Goal: Check status: Check status

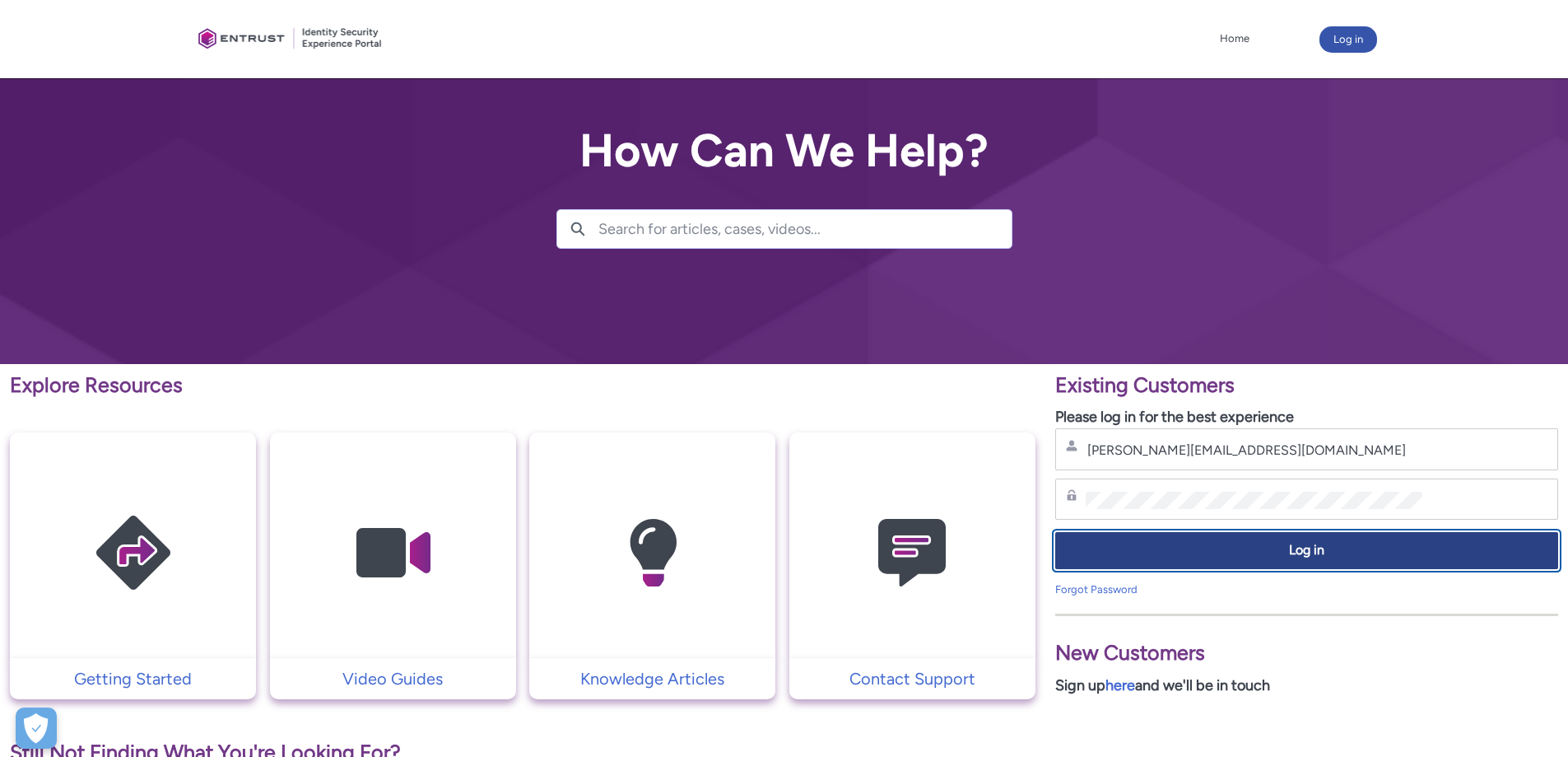
click at [1196, 547] on span "Log in" at bounding box center [1307, 550] width 481 height 19
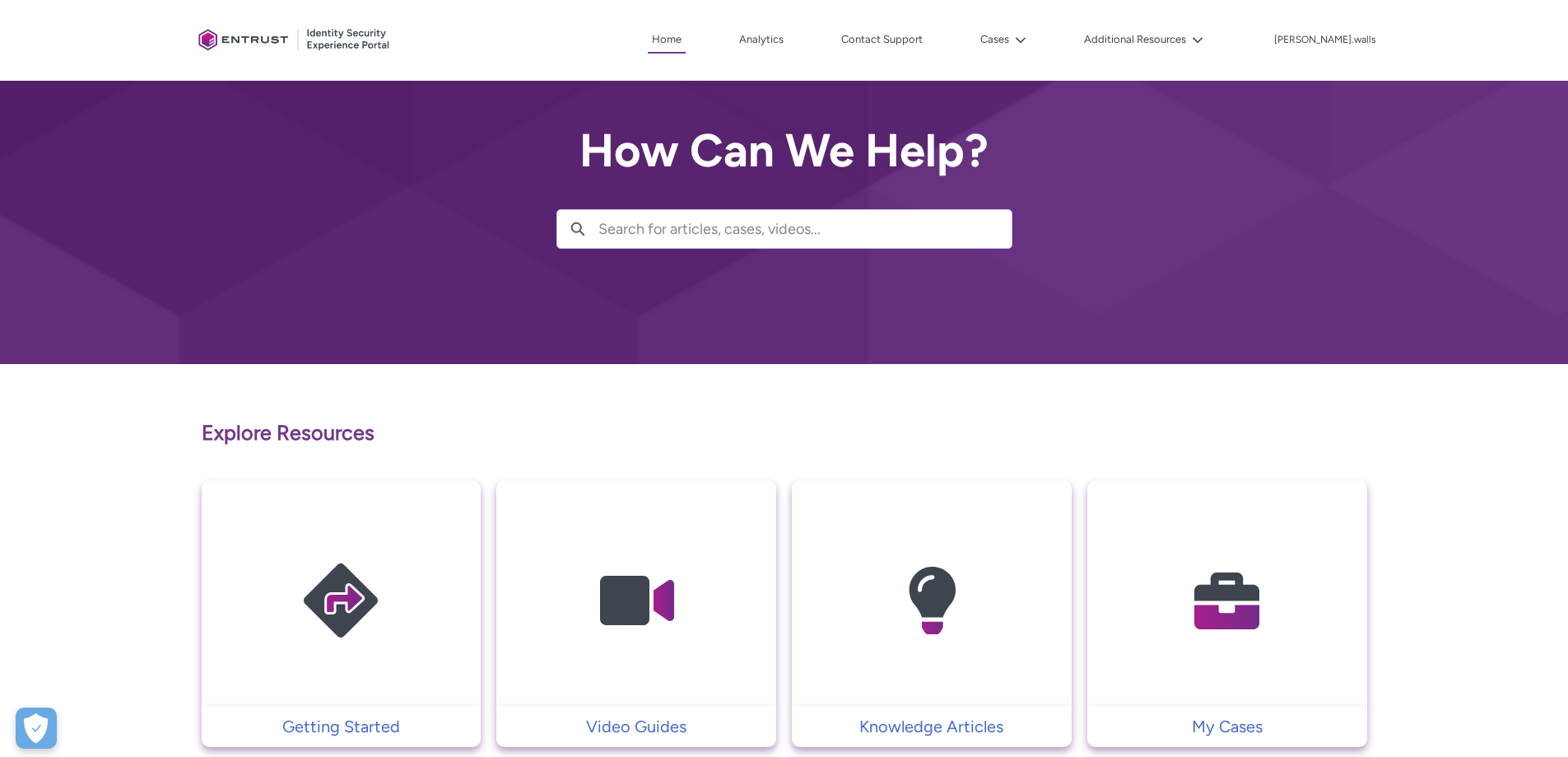
click at [1237, 577] on img at bounding box center [1227, 600] width 157 height 177
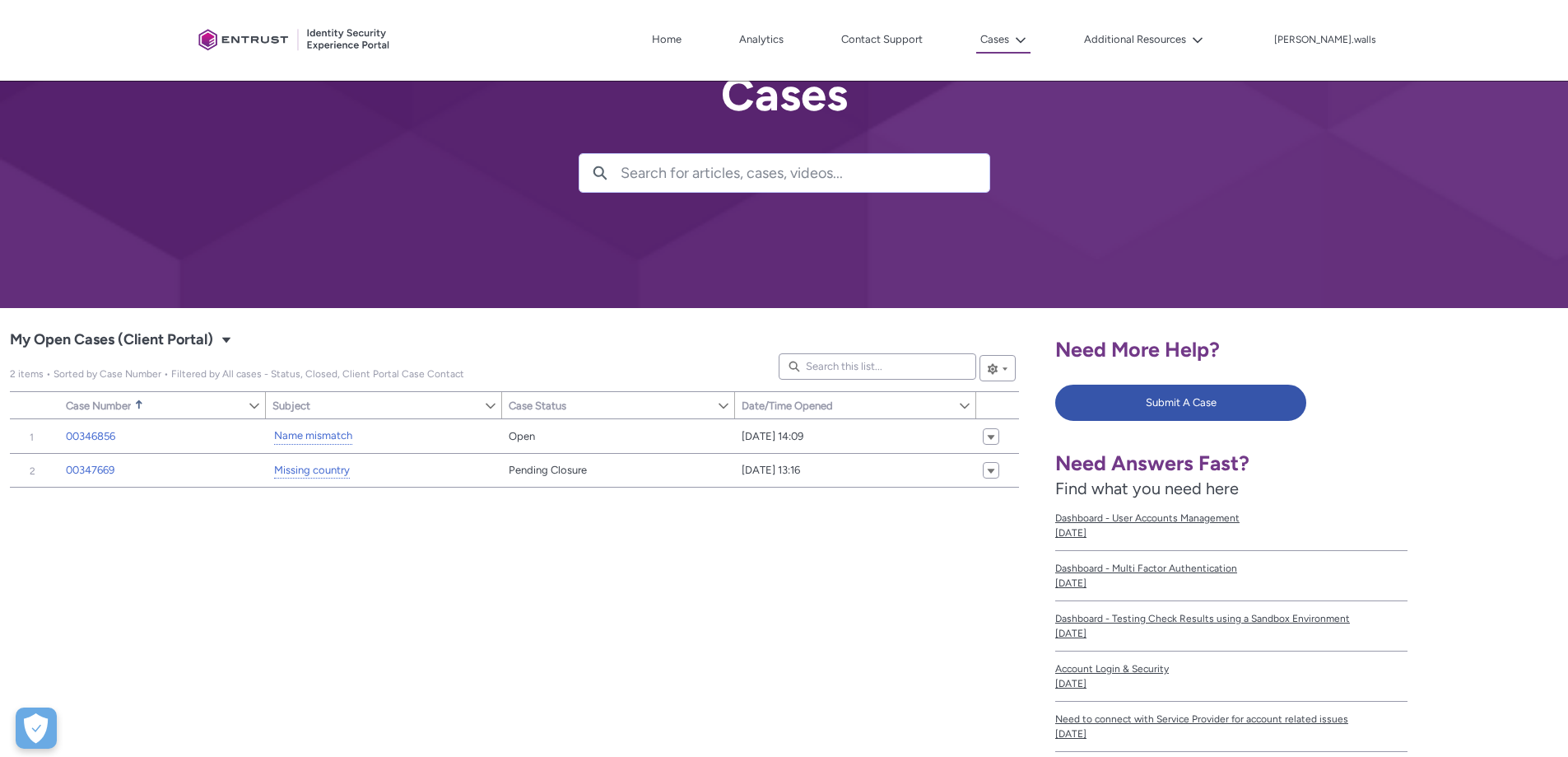
scroll to position [83, 0]
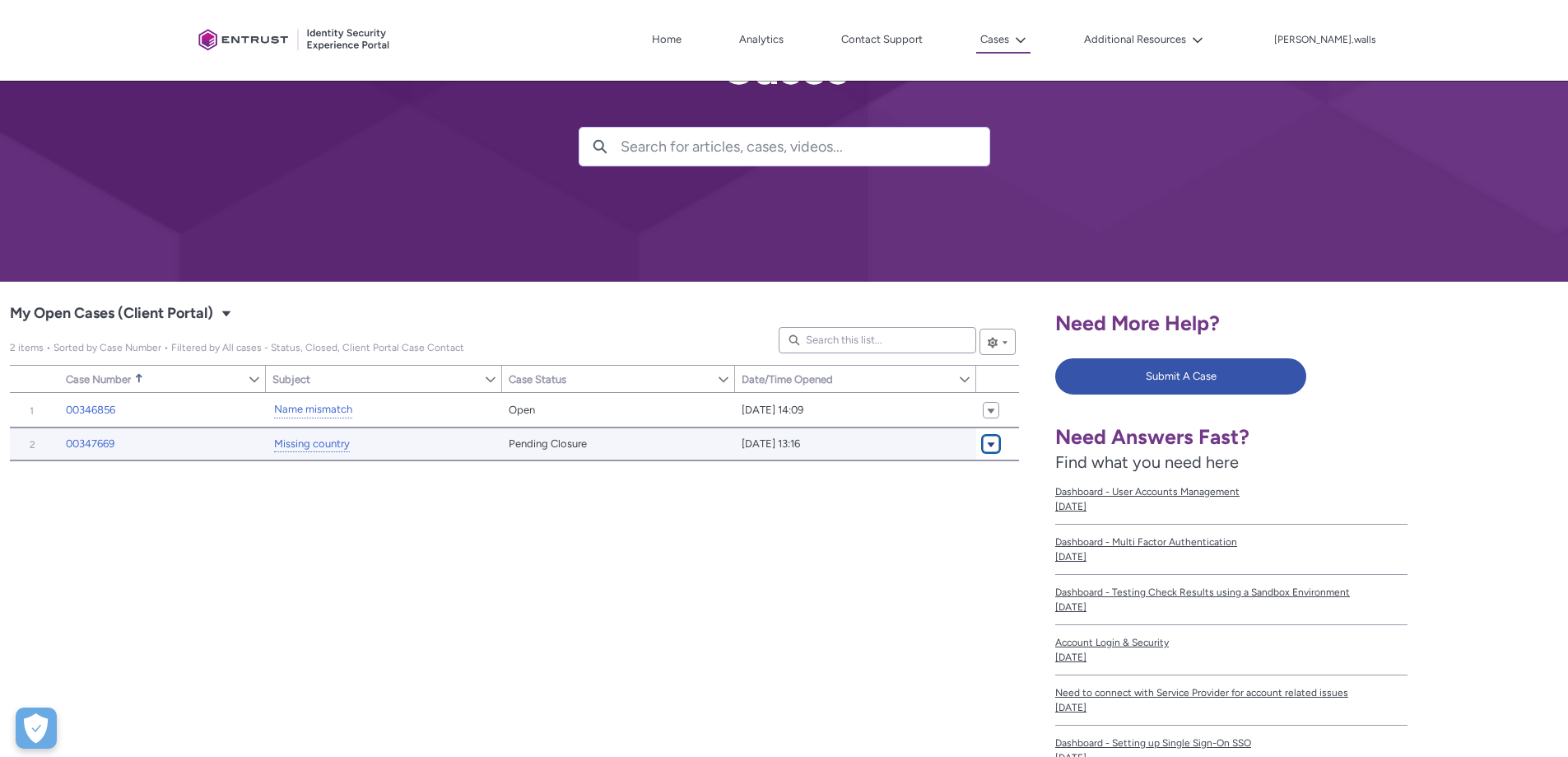
click at [987, 449] on span "My Open Cases (Client Portal)" at bounding box center [990, 443] width 10 height 12
click at [182, 444] on span "00347669" at bounding box center [162, 444] width 194 height 17
click at [297, 443] on link "Missing country" at bounding box center [312, 444] width 76 height 18
type input "247"
type input "297"
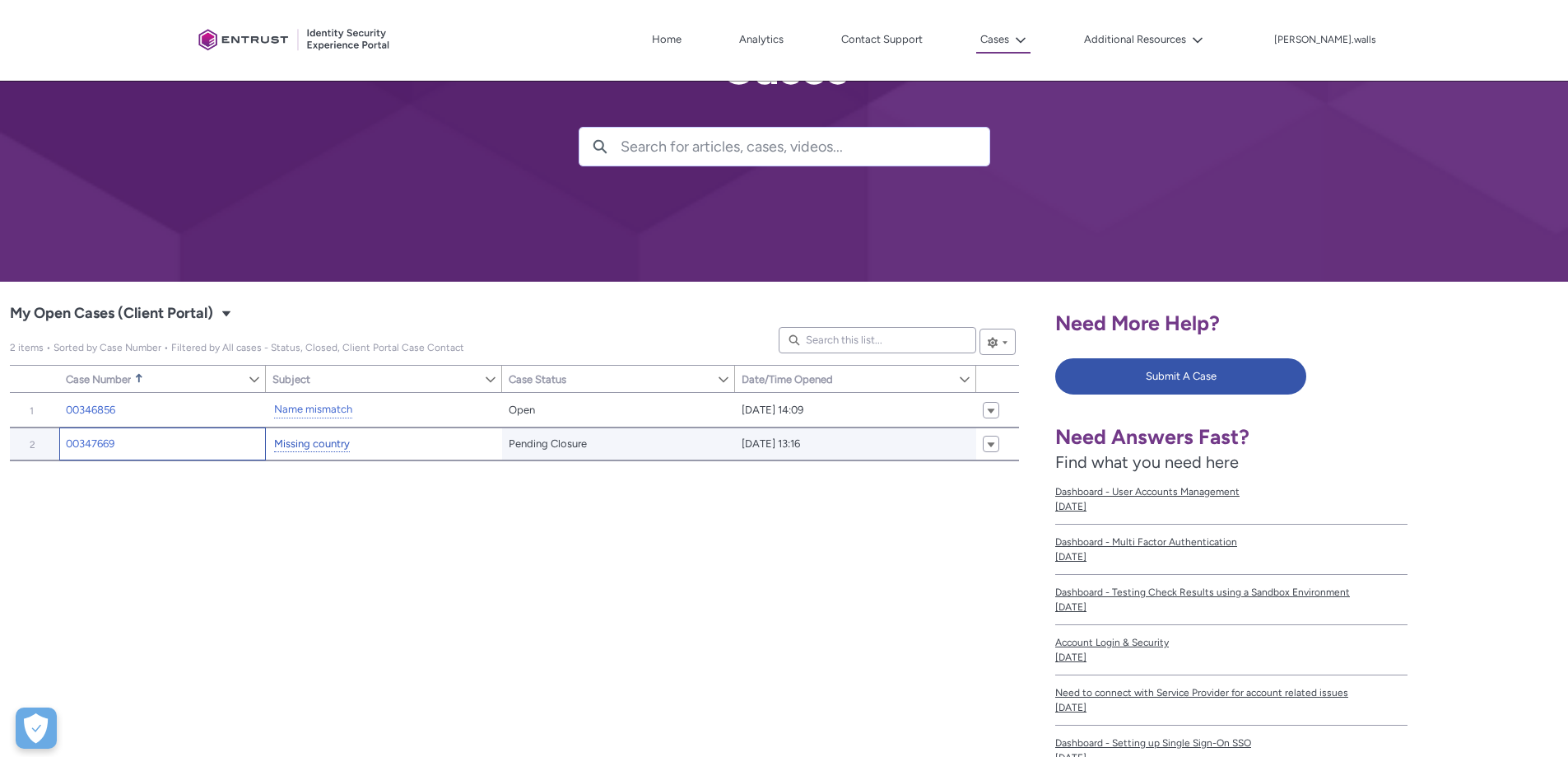
type input "280"
type input "290"
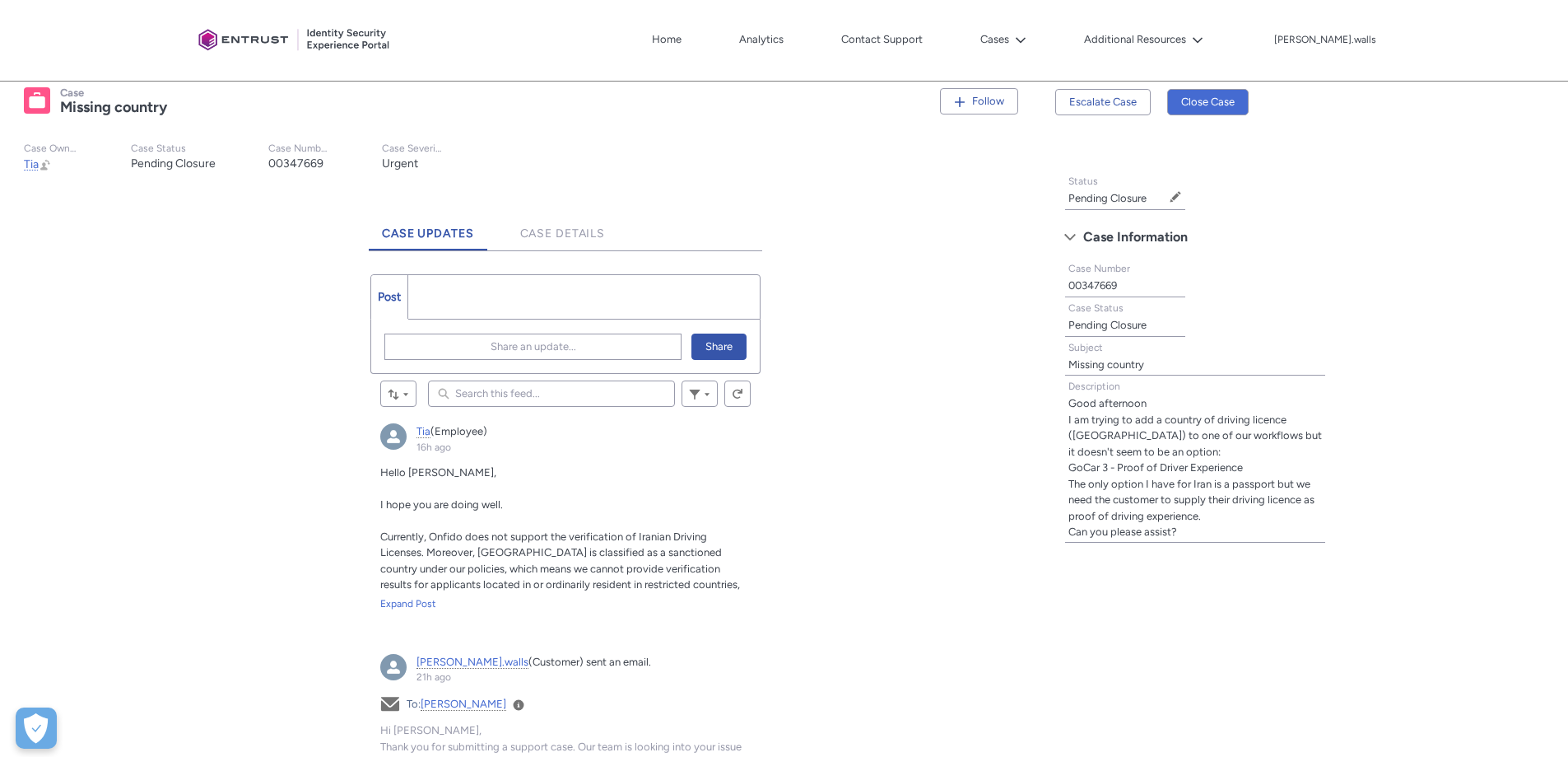
scroll to position [329, 0]
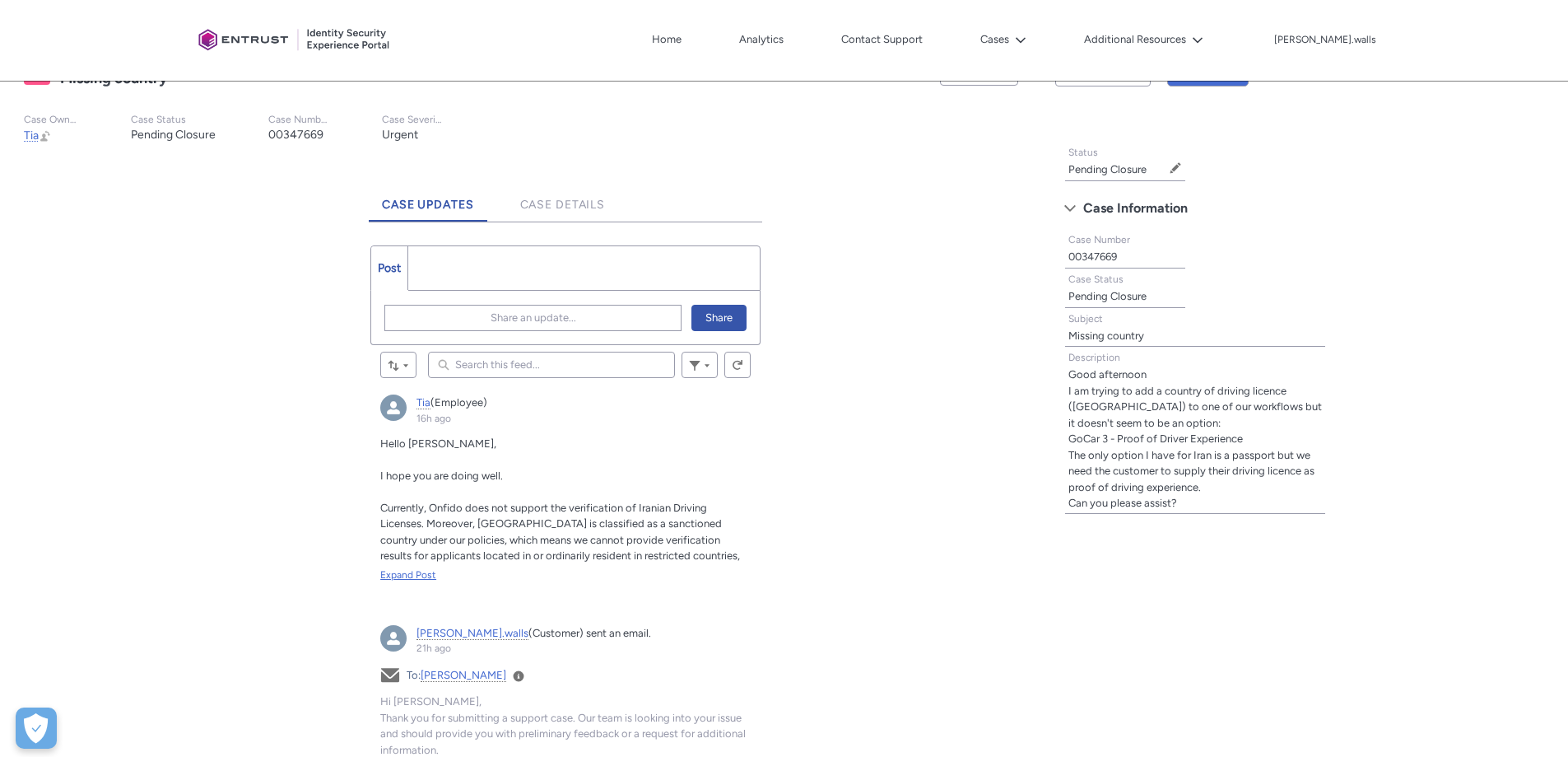
click at [398, 578] on div "Expand Post" at bounding box center [565, 575] width 370 height 15
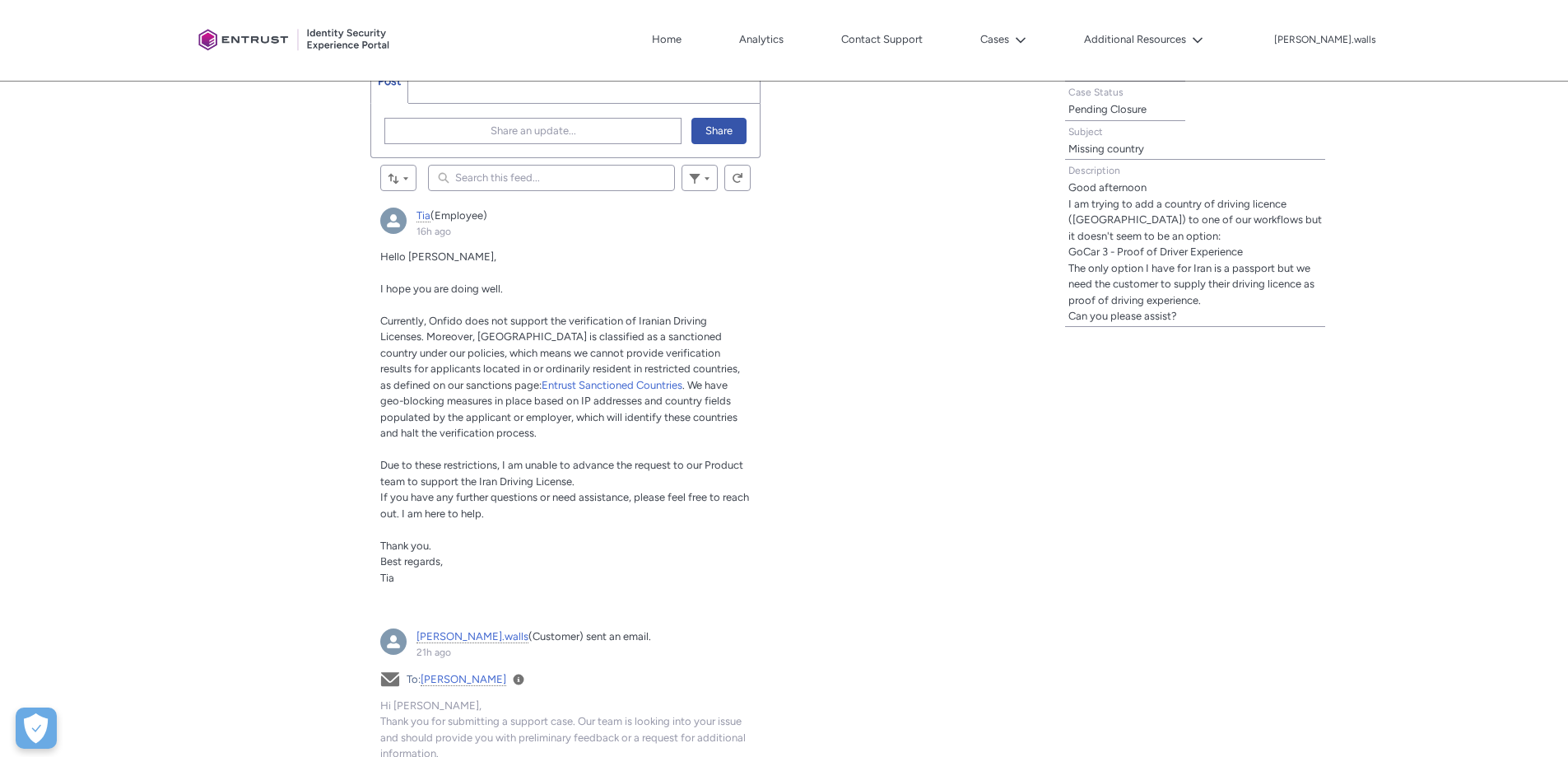
scroll to position [494, 0]
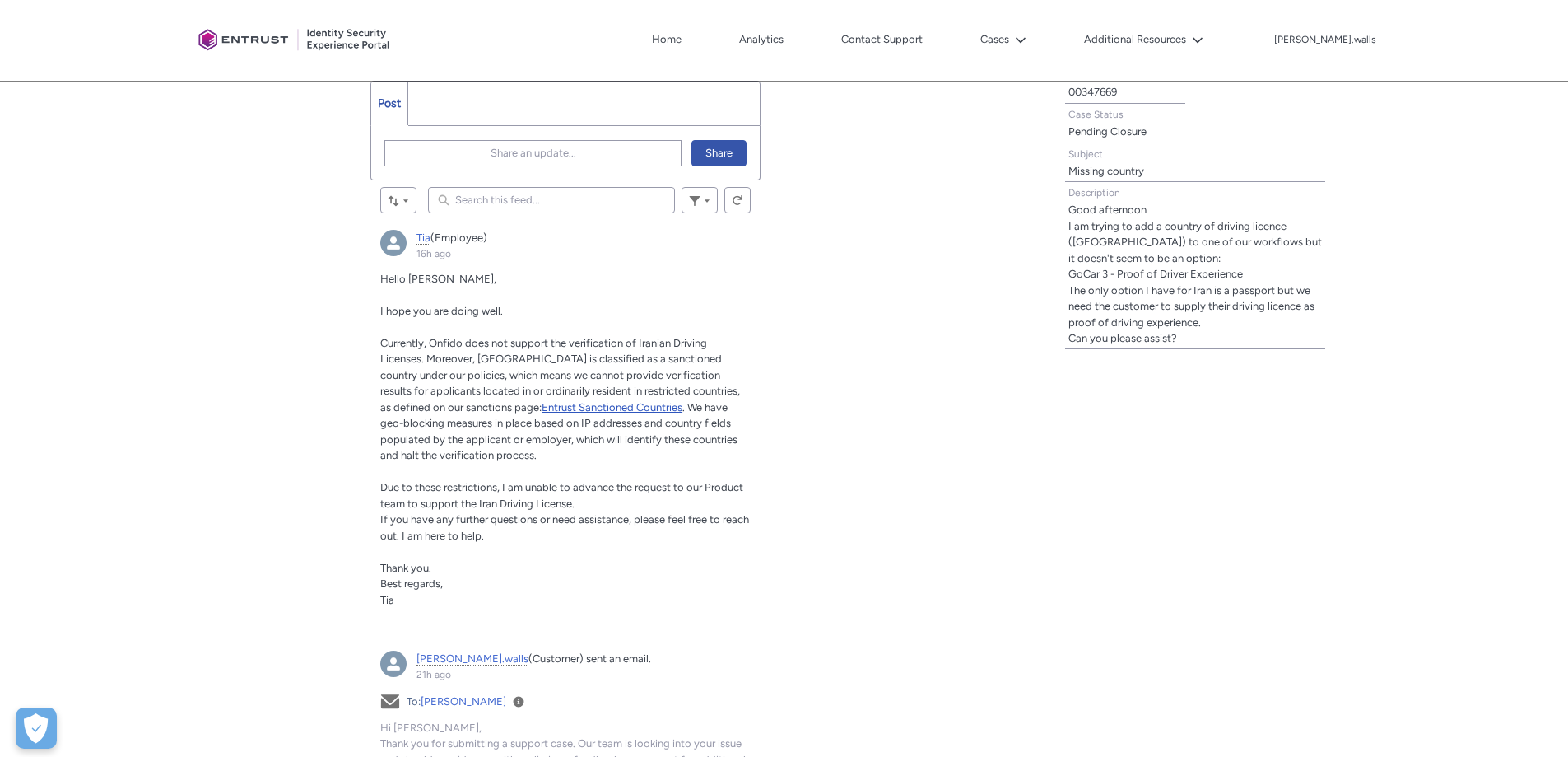
click at [542, 409] on span "Entrust Sanctioned Countries" at bounding box center [612, 406] width 141 height 12
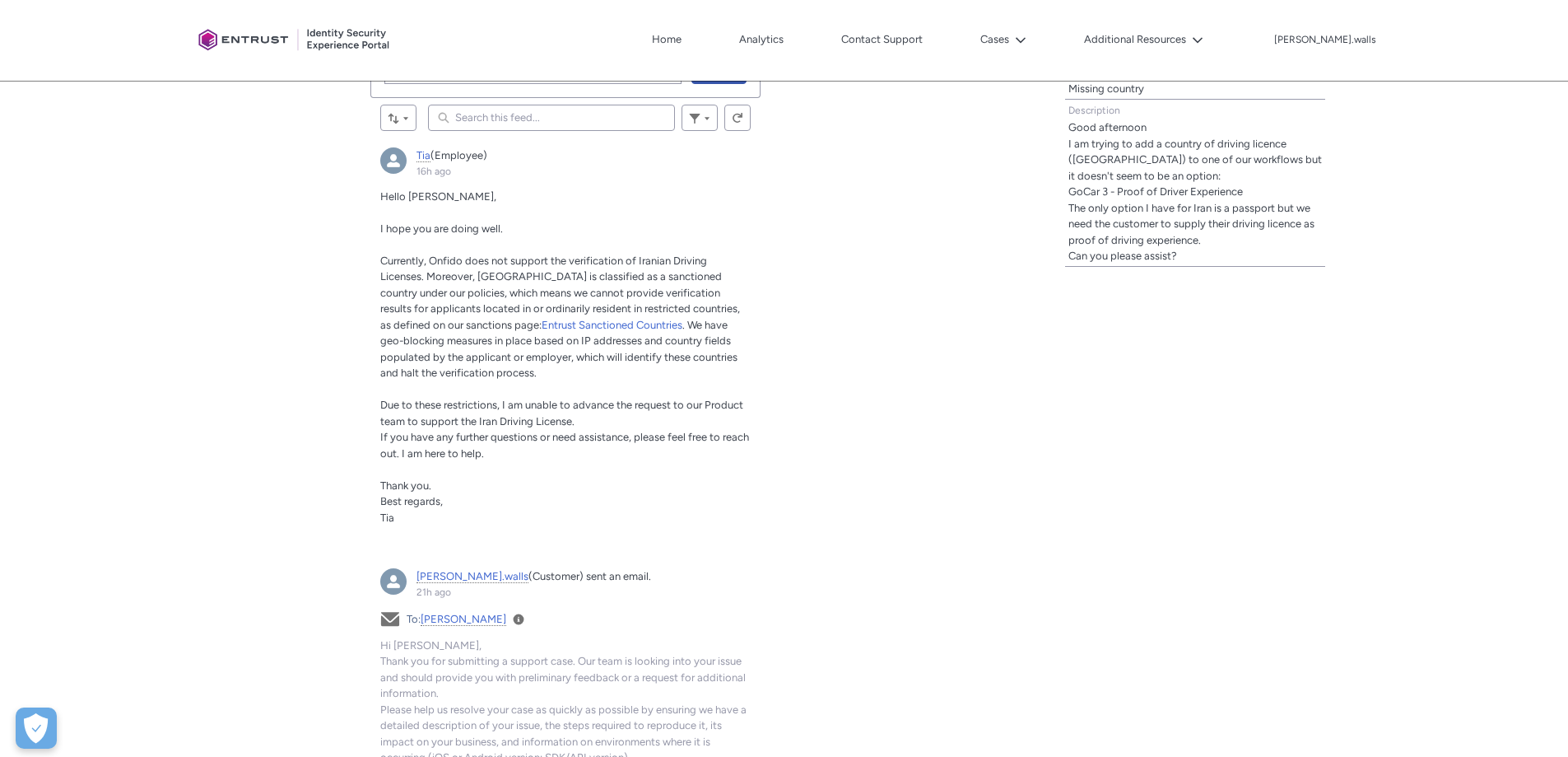
click at [272, 276] on div "Tabs Case Updates Case Details Post More Share an update... Share Sort by: Sear…" at bounding box center [523, 544] width 1026 height 1228
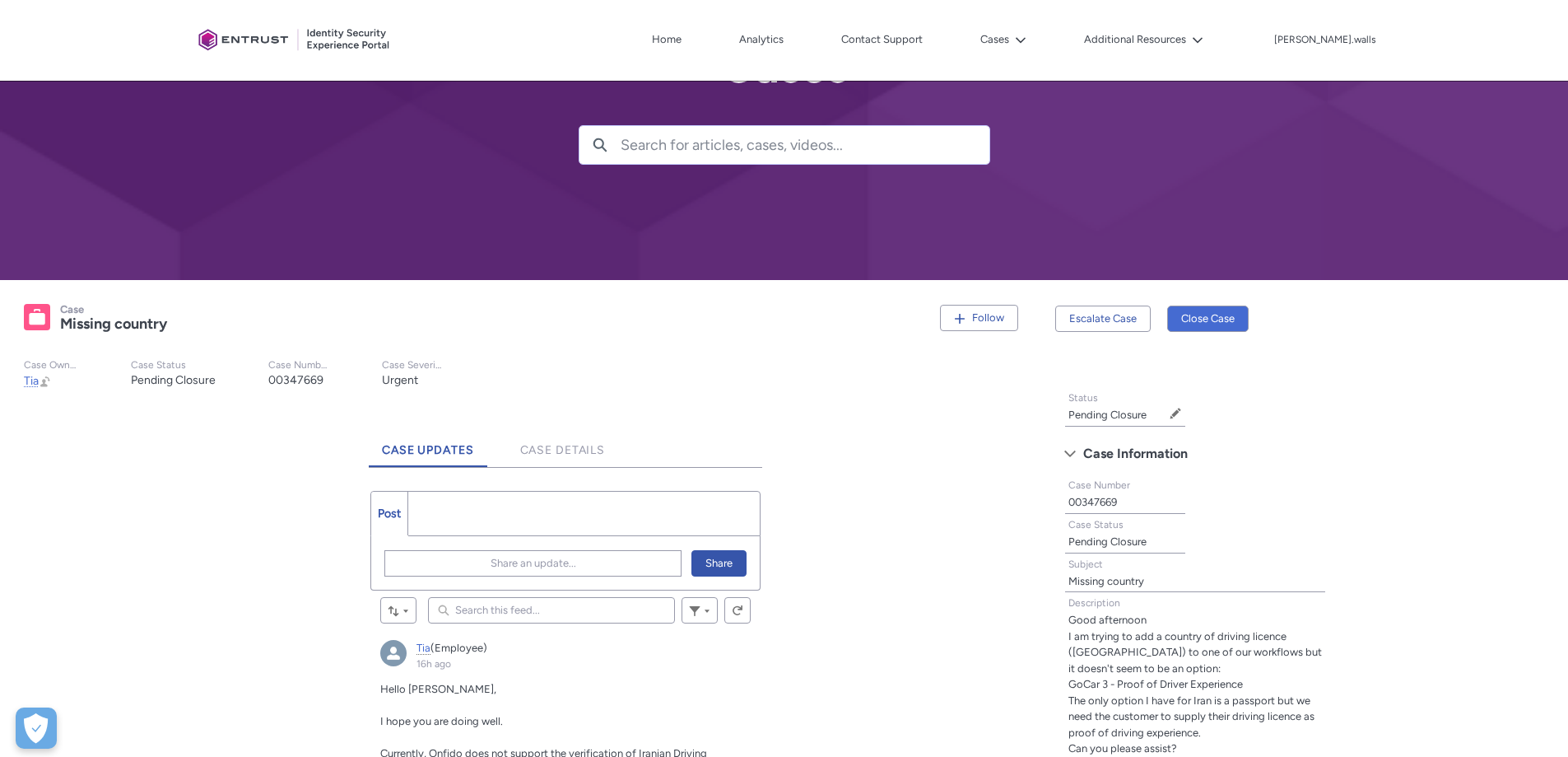
scroll to position [83, 0]
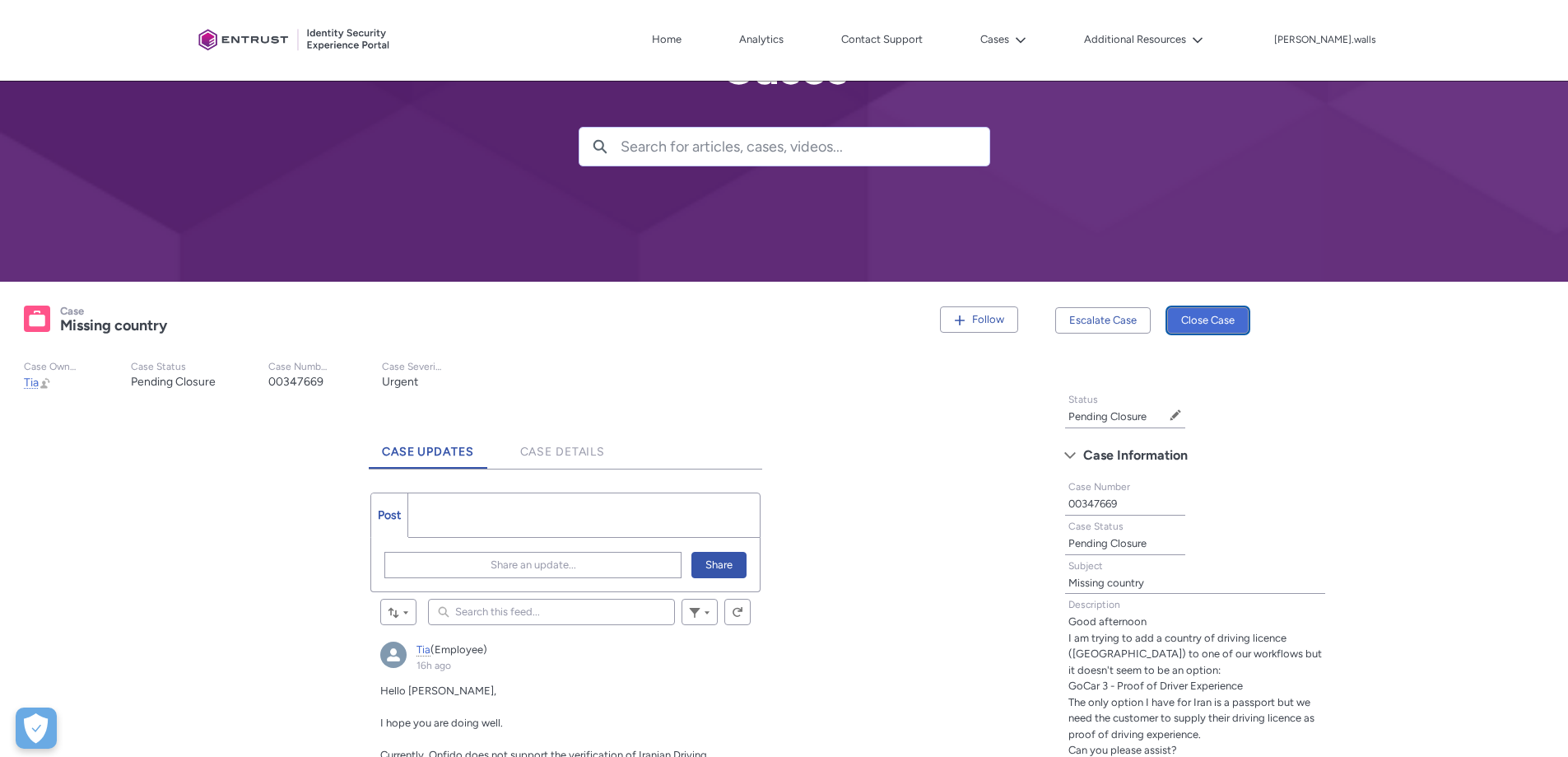
click at [1225, 319] on button "Close Case" at bounding box center [1208, 320] width 82 height 26
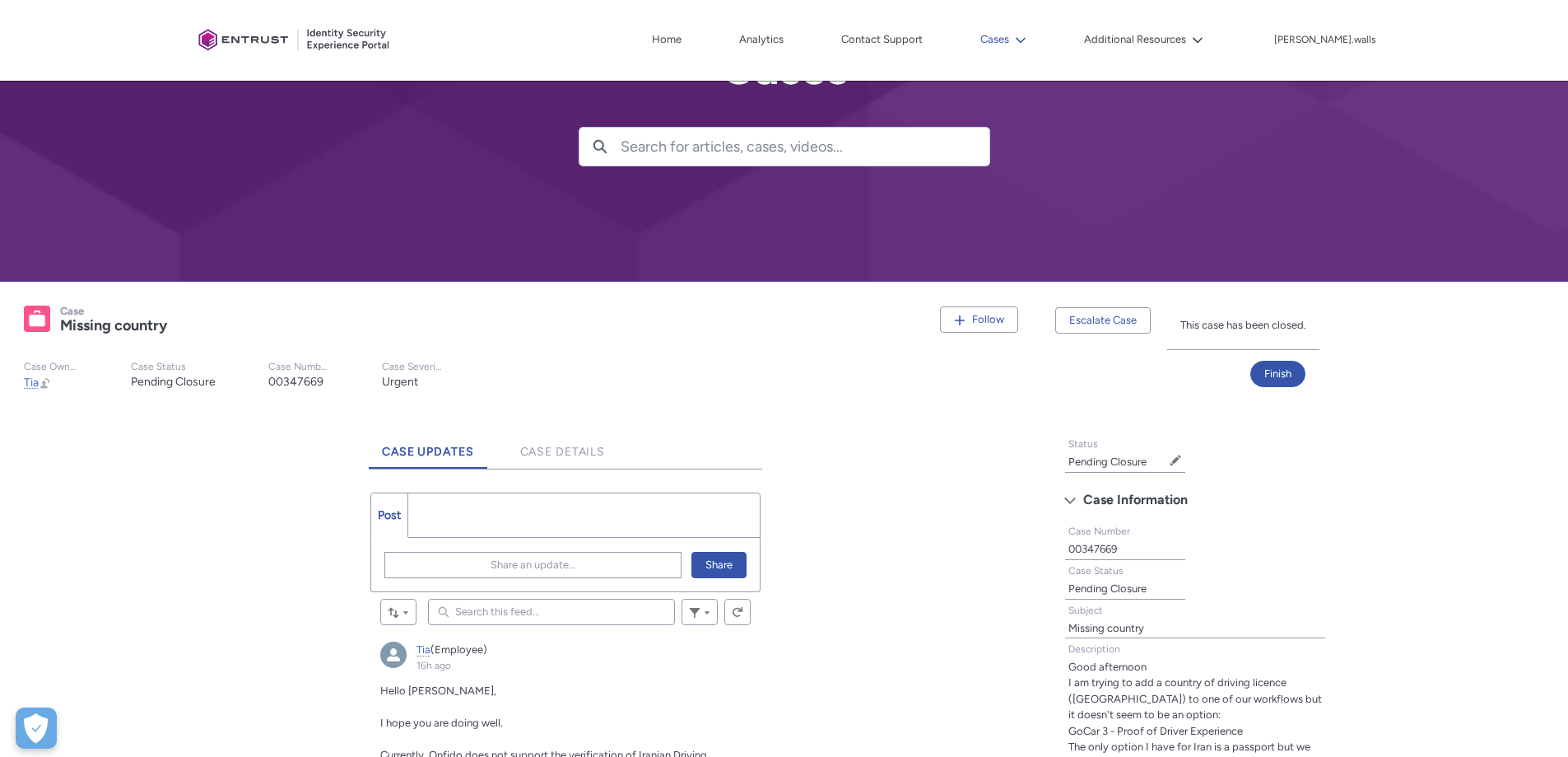
click at [1030, 41] on button "Cases" at bounding box center [1003, 39] width 55 height 25
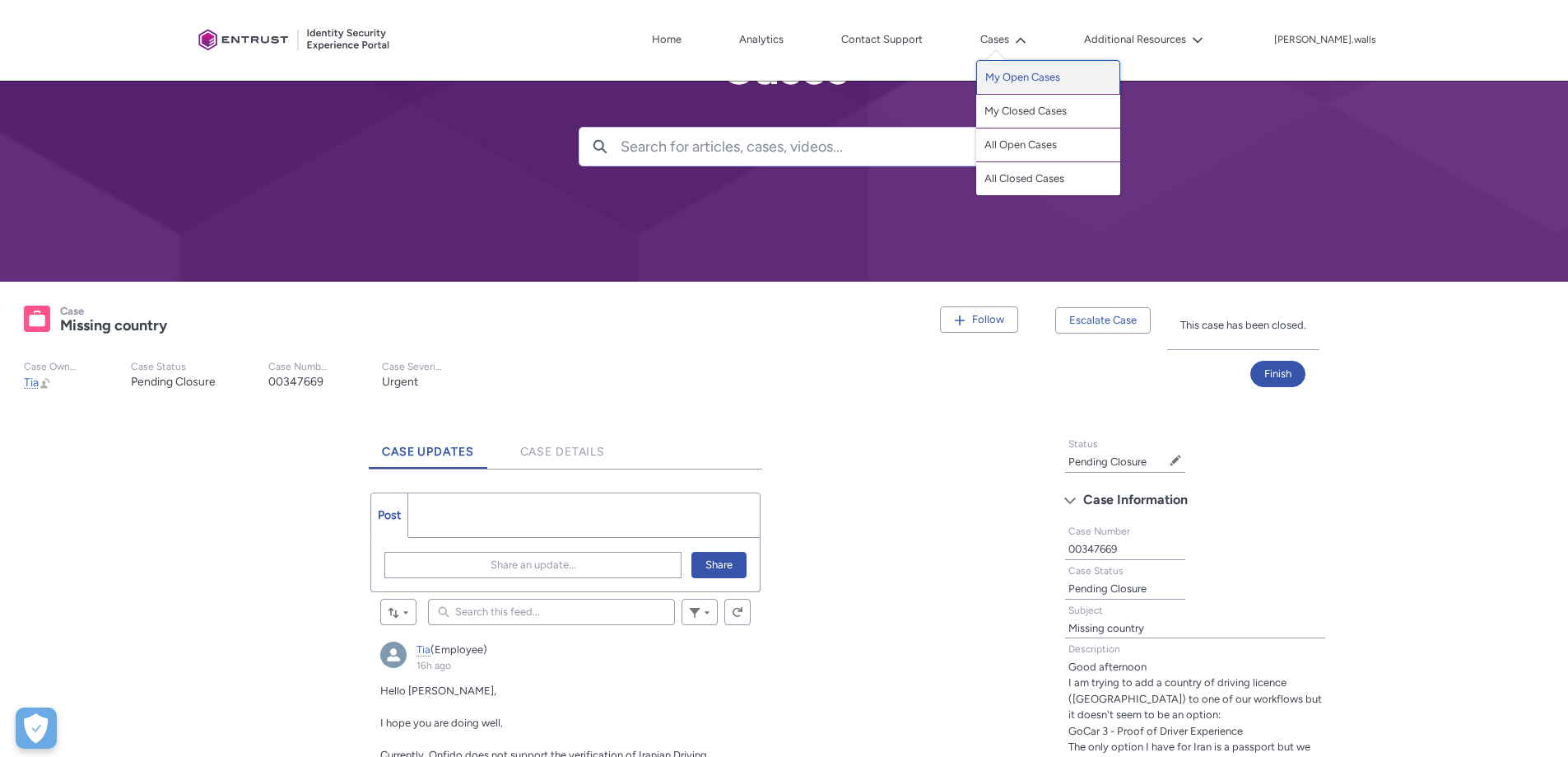
click at [1059, 77] on link "My Open Cases" at bounding box center [1048, 77] width 144 height 34
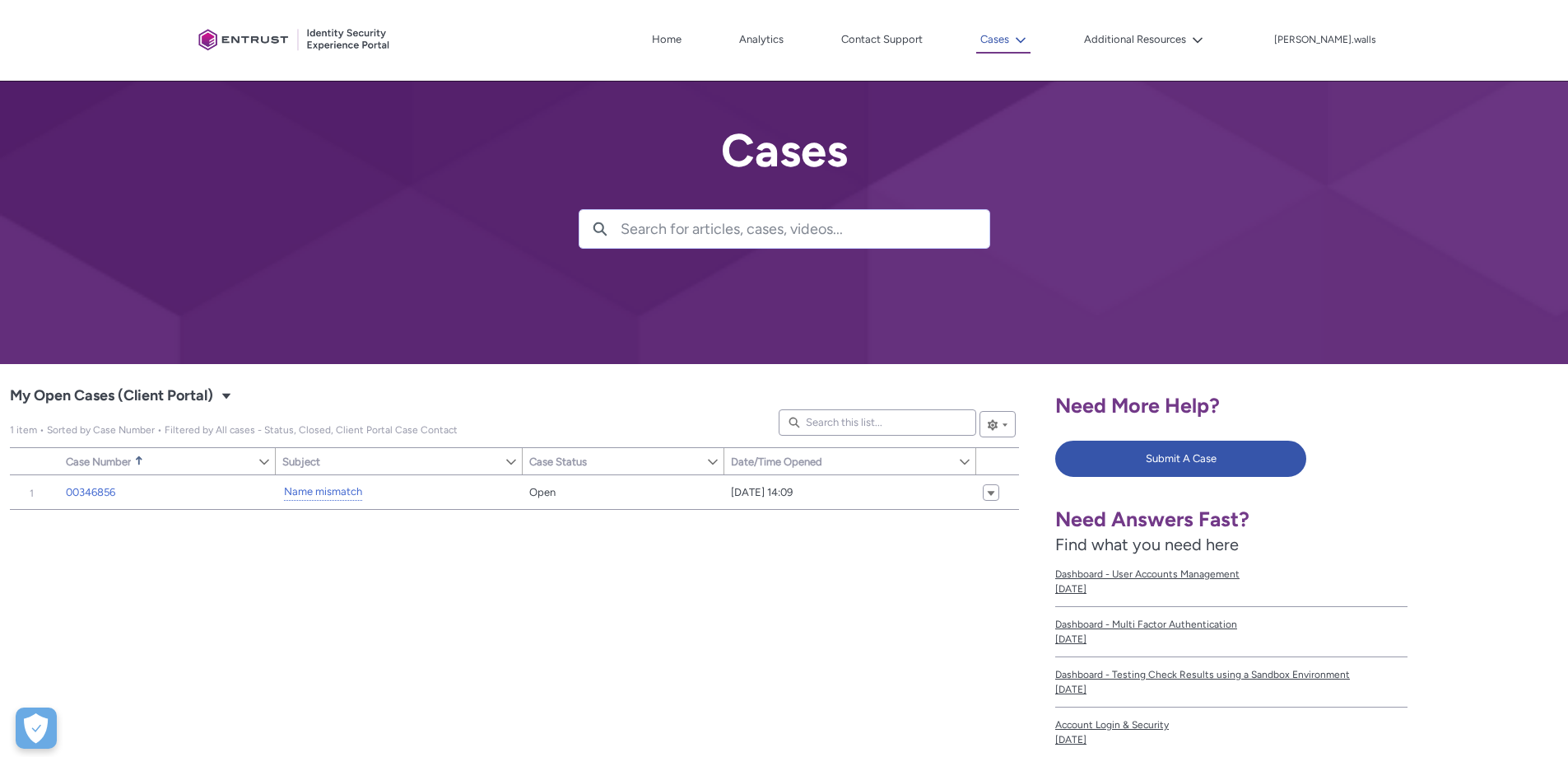
click at [1030, 39] on button "Cases" at bounding box center [1003, 40] width 55 height 26
click at [1030, 45] on button "Cases" at bounding box center [1003, 40] width 55 height 26
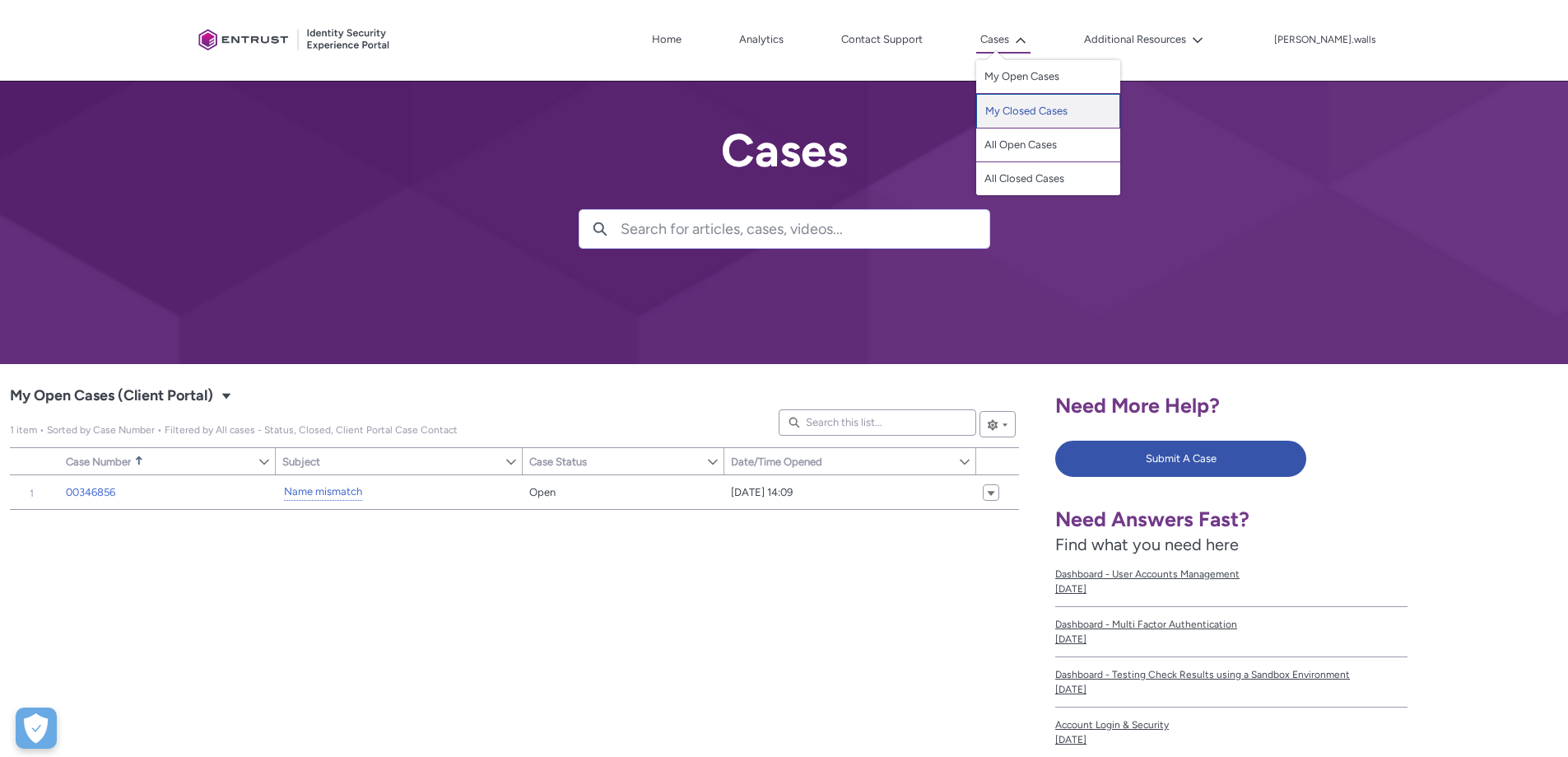
click at [1057, 115] on link "My Closed Cases" at bounding box center [1048, 110] width 144 height 34
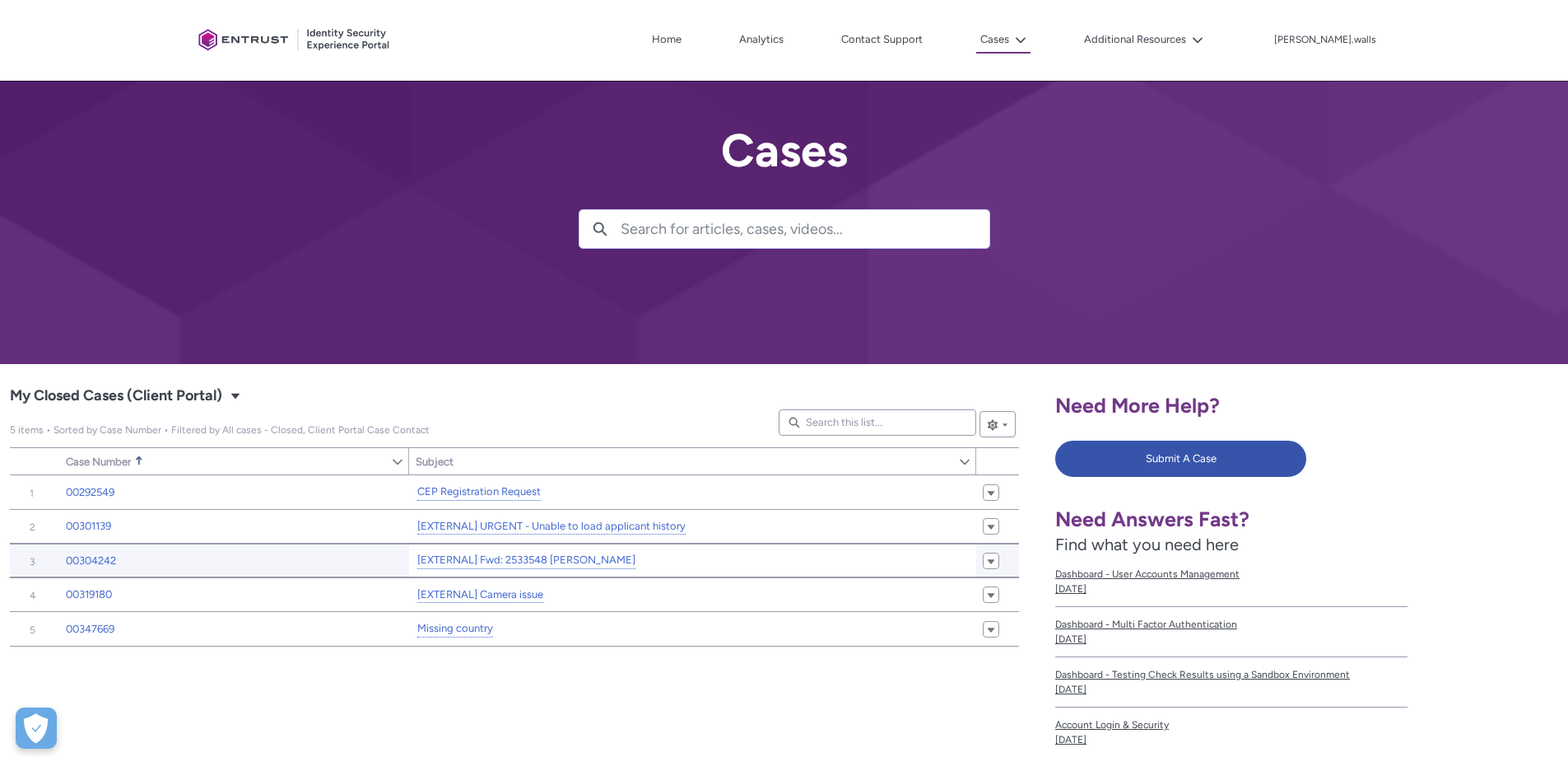
click at [646, 565] on div "[EXTERNAL] Fwd: 2533548 Michael Stokes" at bounding box center [665, 560] width 499 height 20
click at [605, 562] on link "[EXTERNAL] Fwd: 2533548 Michael Stokes" at bounding box center [526, 560] width 218 height 18
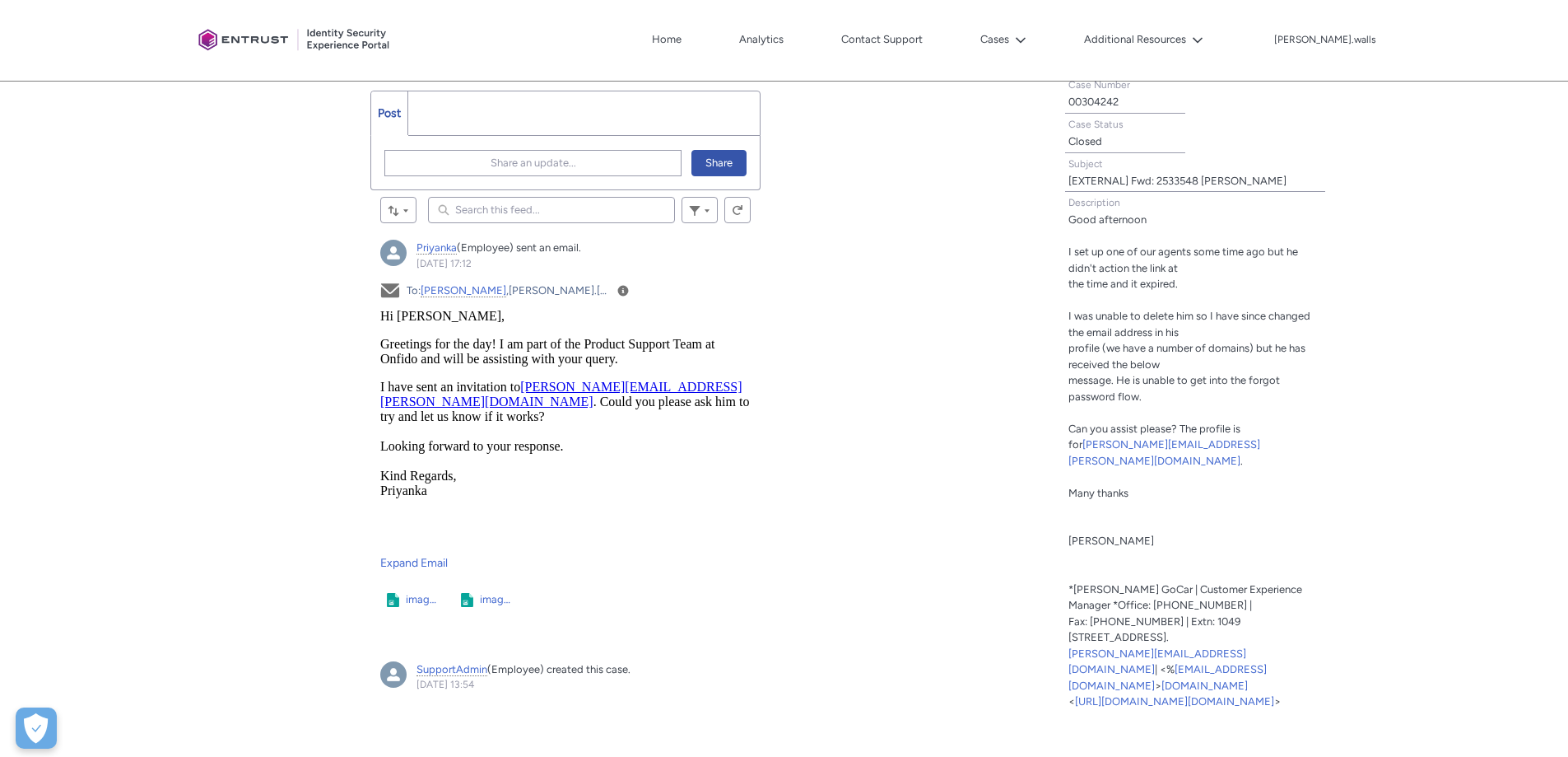
scroll to position [165, 0]
